Goal: Entertainment & Leisure: Browse casually

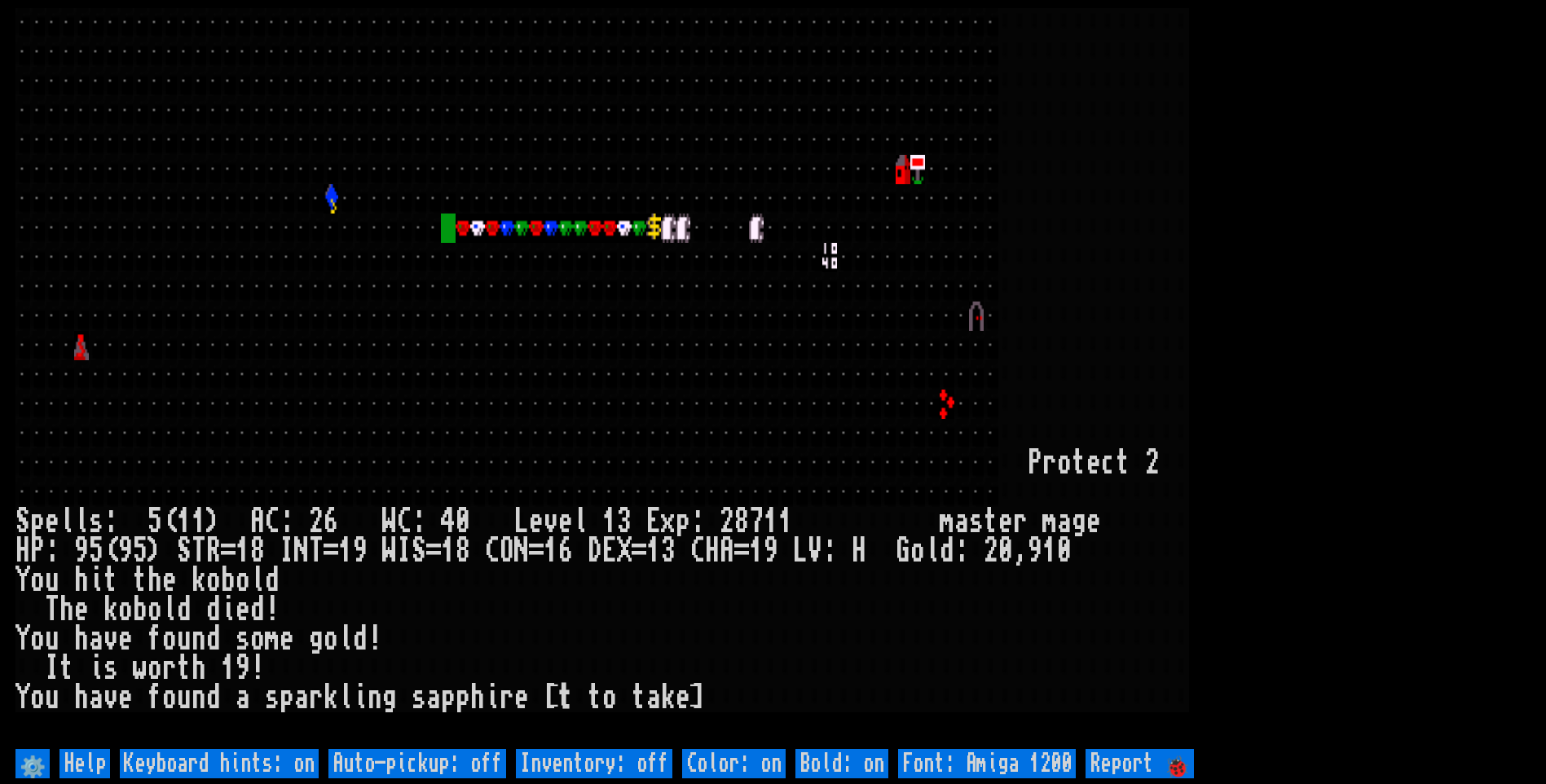
click at [453, 759] on off "Auto-pickup: off" at bounding box center [417, 764] width 178 height 29
type off "Auto-pickup: on"
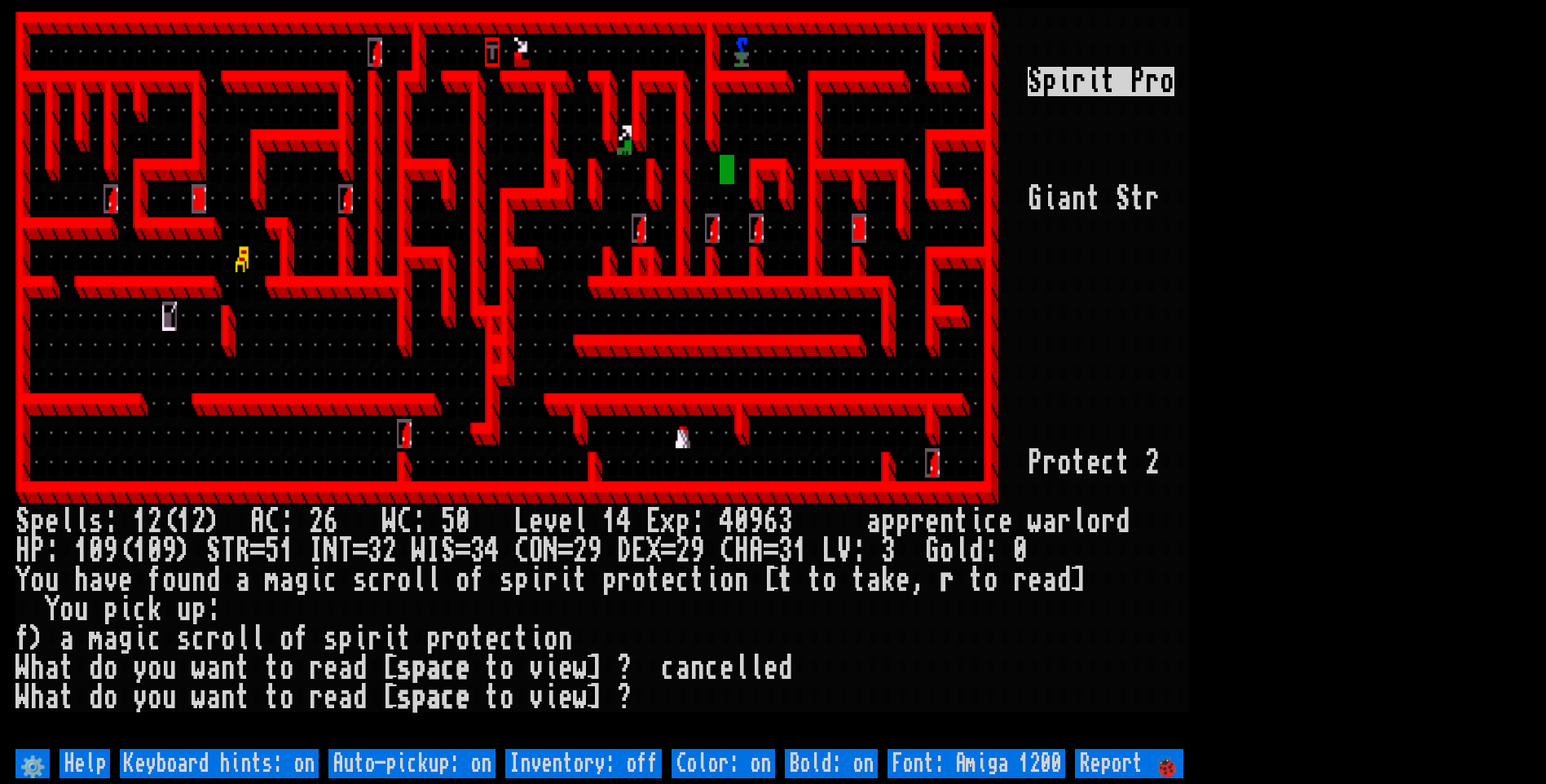
drag, startPoint x: 976, startPoint y: 351, endPoint x: 964, endPoint y: 363, distance: 17.0
click at [972, 355] on div at bounding box center [976, 345] width 15 height 29
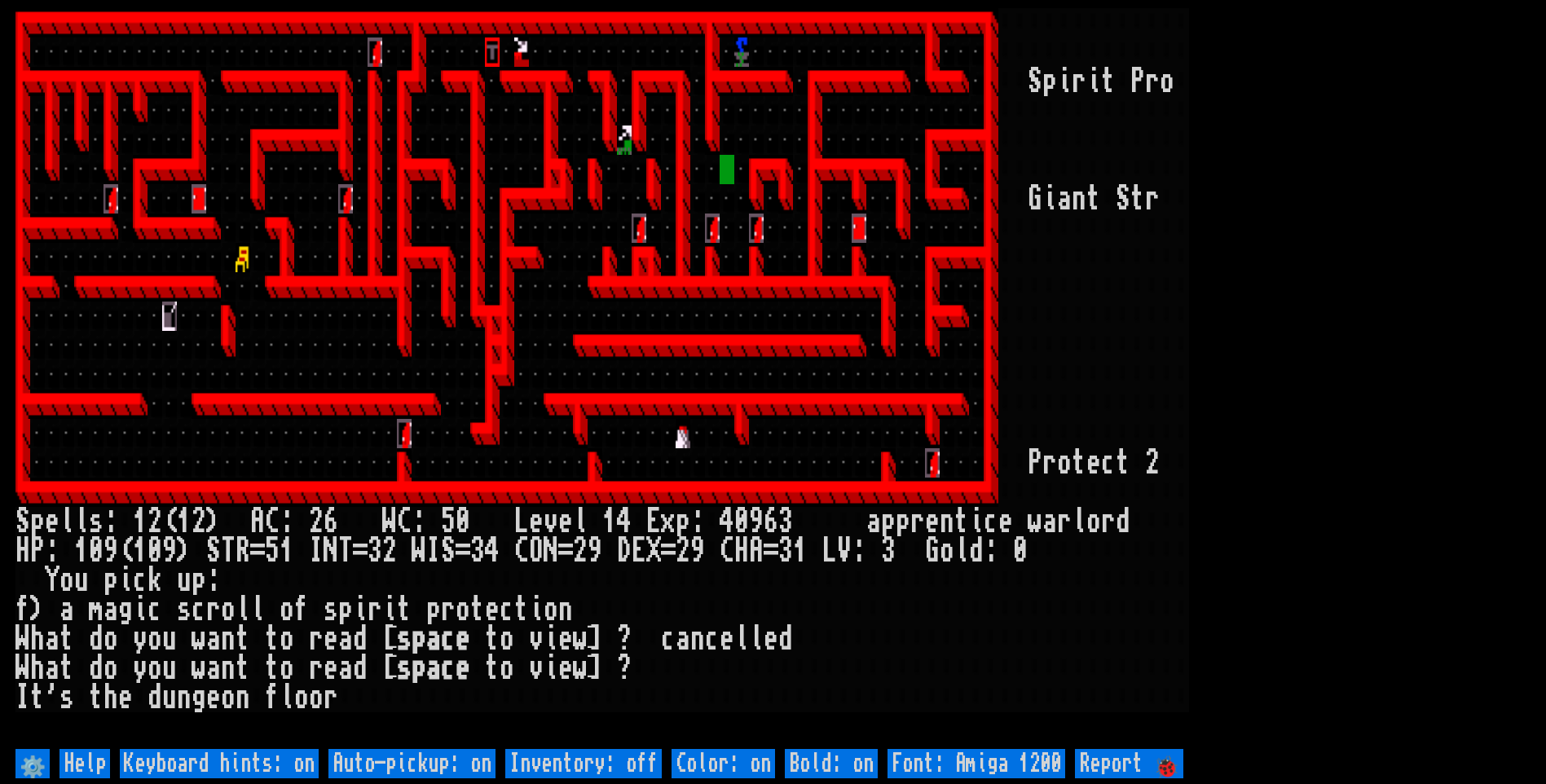
click at [488, 764] on off "Auto-pickup: on" at bounding box center [412, 764] width 167 height 29
type off "Auto-pickup: off"
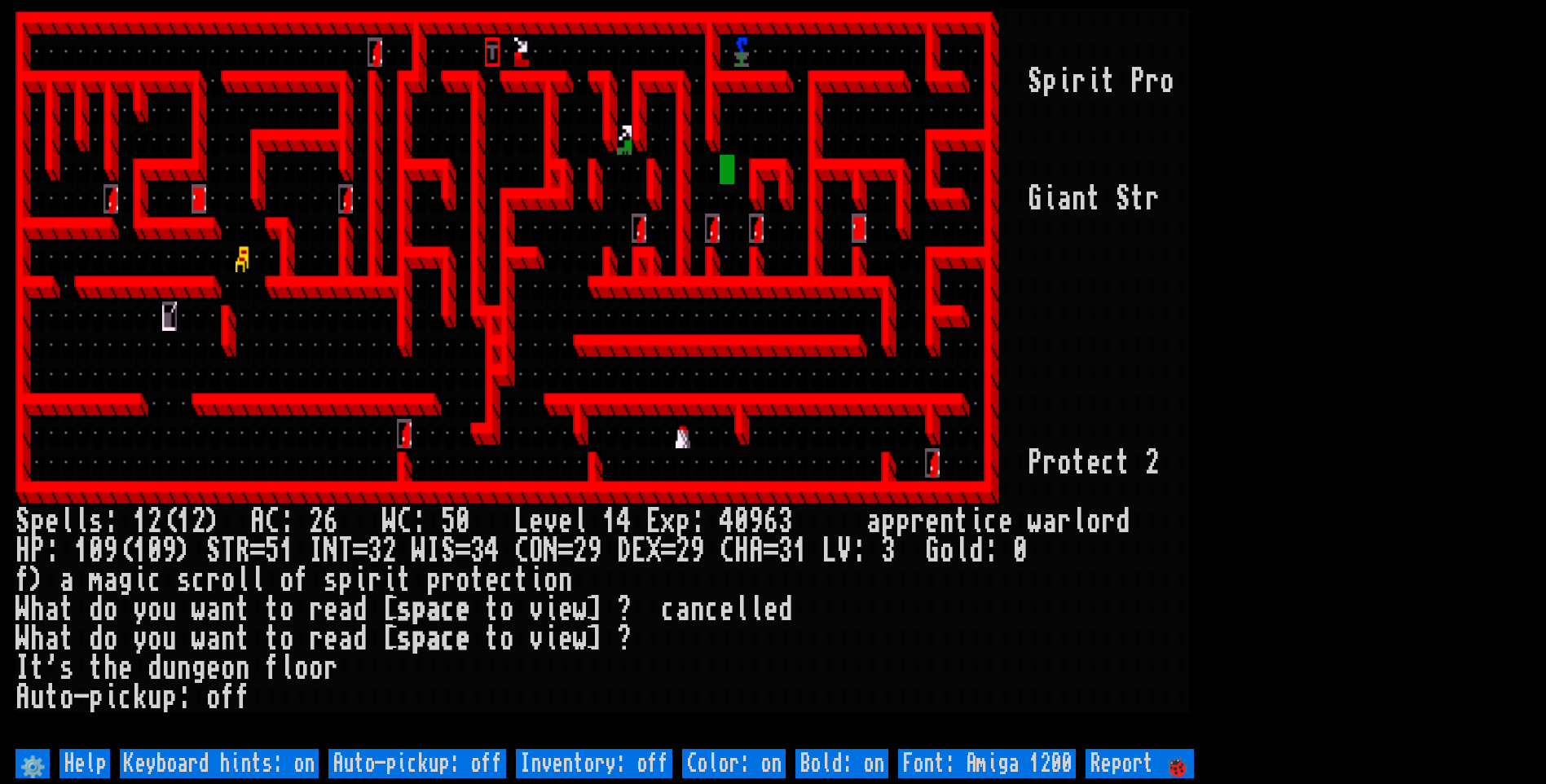
click at [1108, 313] on div at bounding box center [1108, 316] width 15 height 29
